Goal: Task Accomplishment & Management: Use online tool/utility

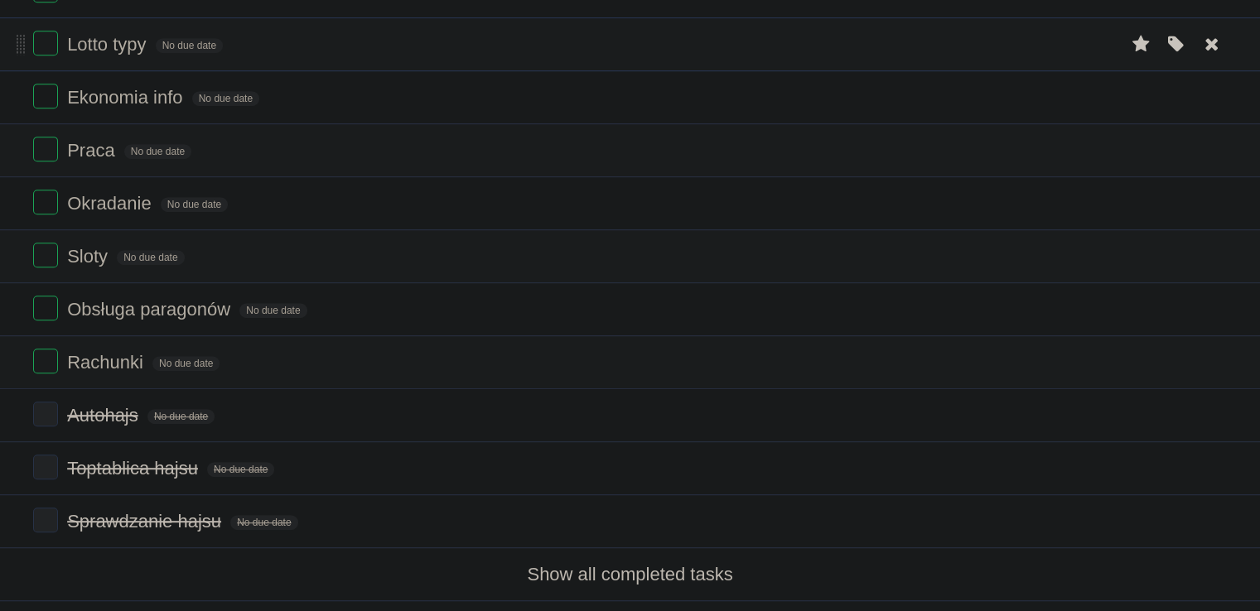
scroll to position [902, 0]
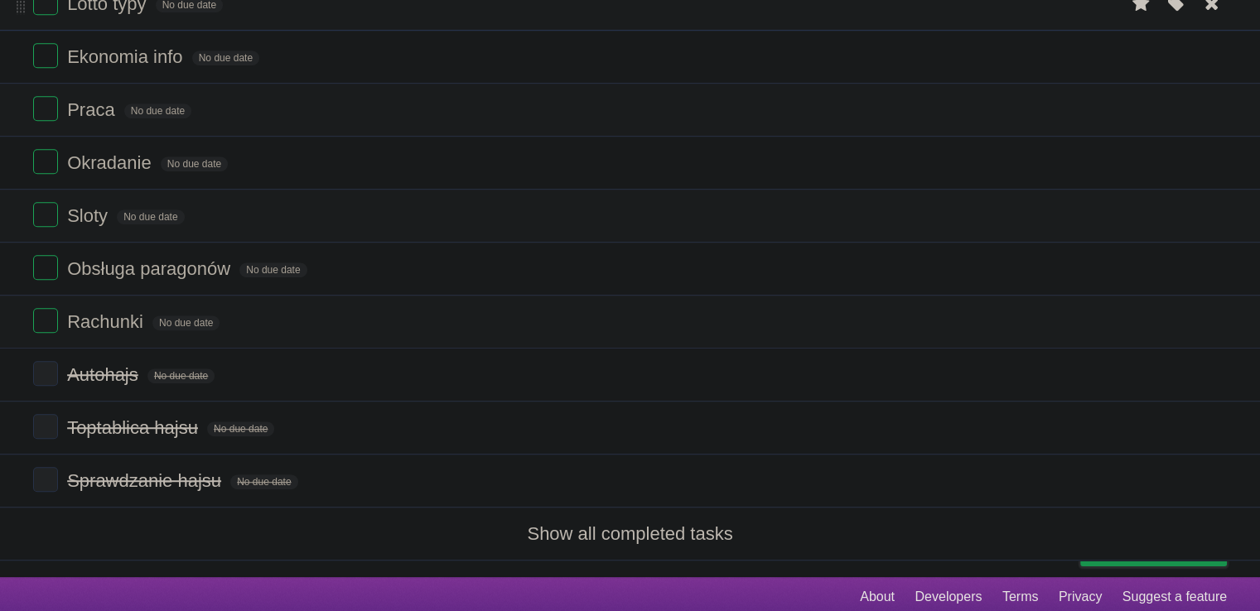
scroll to position [902, 0]
click at [44, 321] on label at bounding box center [45, 320] width 25 height 25
click at [637, 526] on link "Show all completed tasks" at bounding box center [629, 533] width 205 height 21
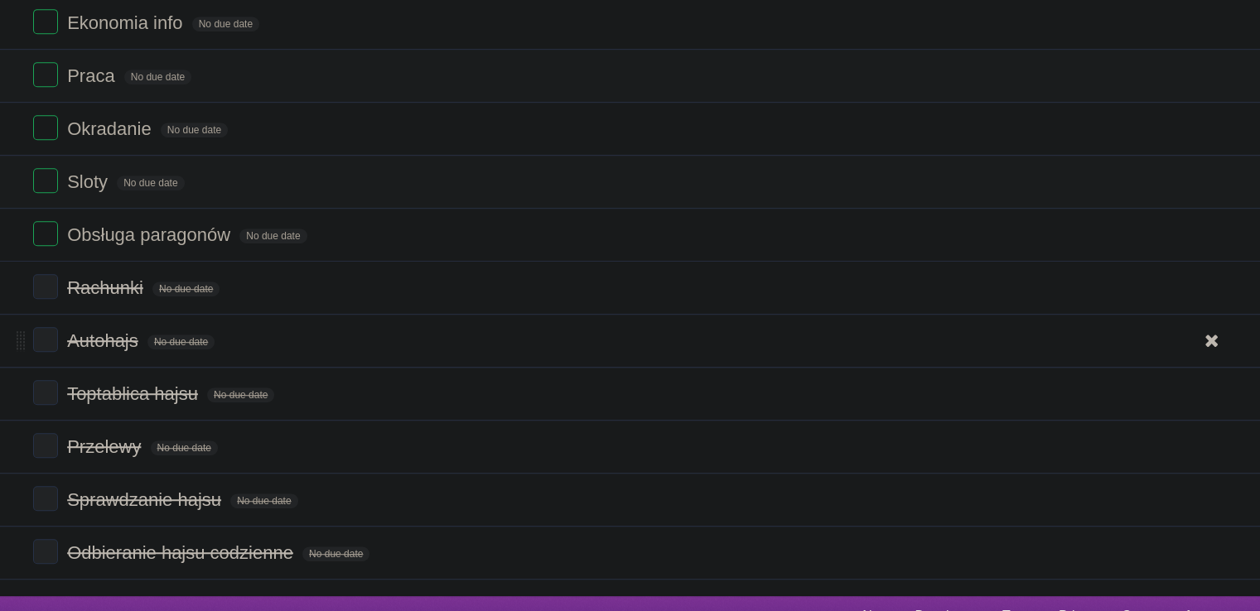
scroll to position [954, 0]
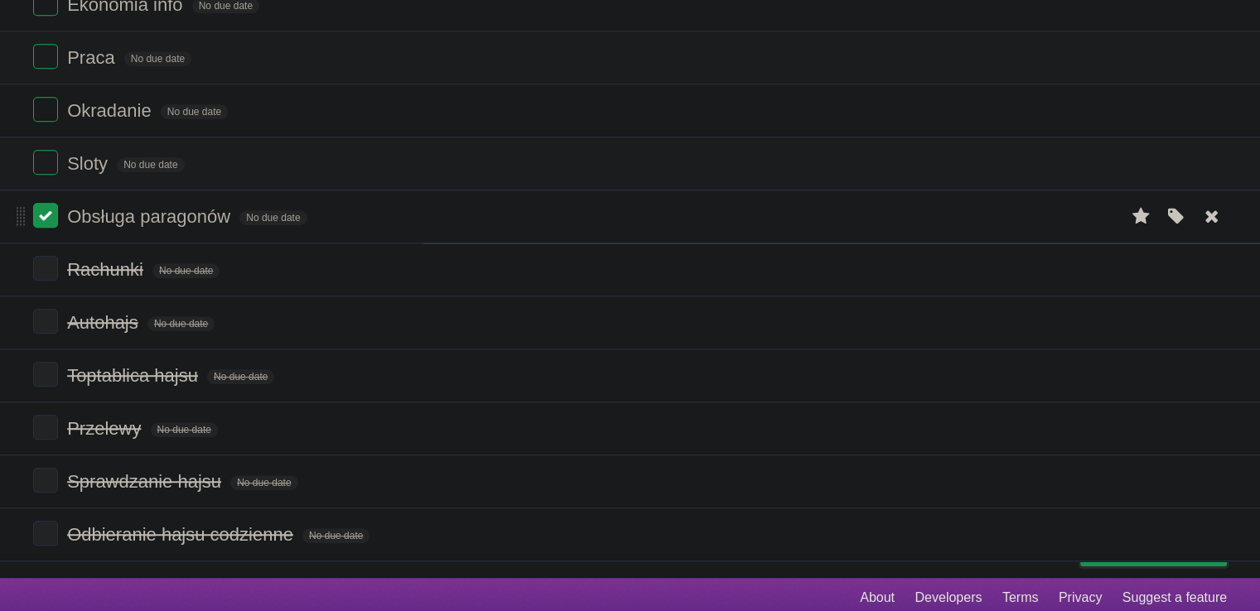
click at [53, 212] on label at bounding box center [45, 215] width 25 height 25
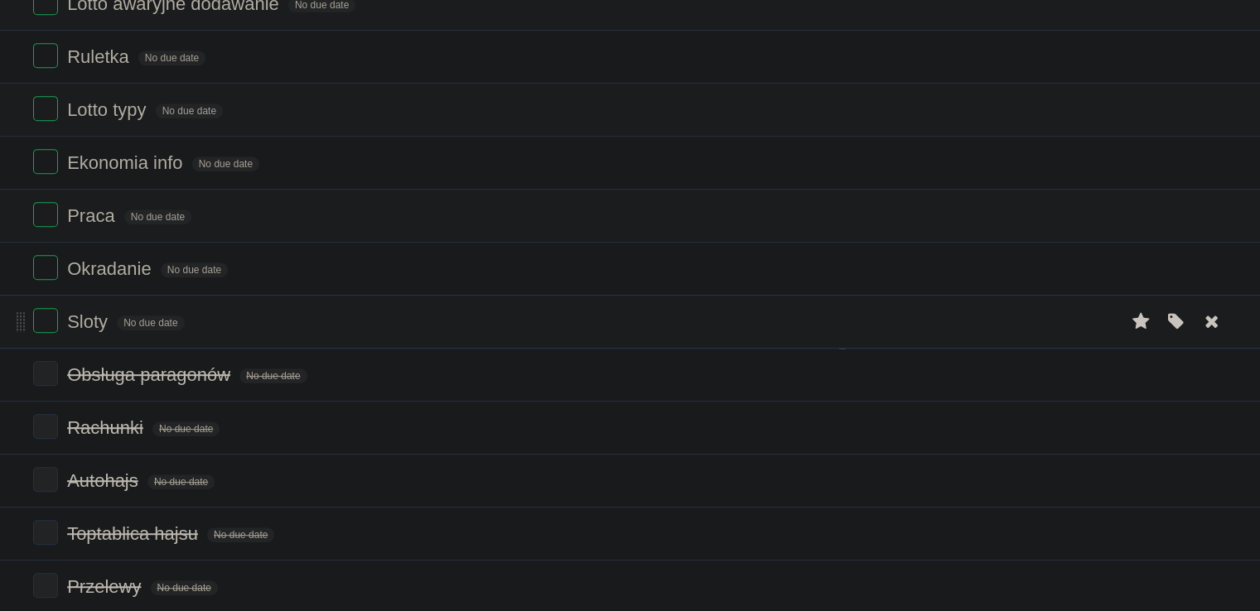
scroll to position [788, 0]
